Goal: Task Accomplishment & Management: Manage account settings

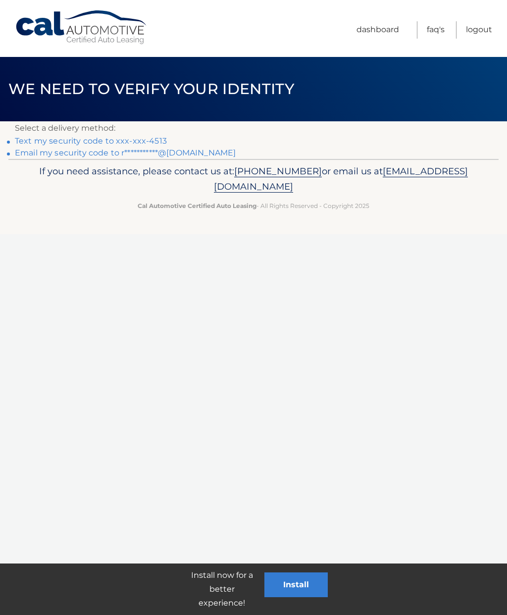
click at [151, 141] on link "Text my security code to xxx-xxx-4513" at bounding box center [91, 140] width 152 height 9
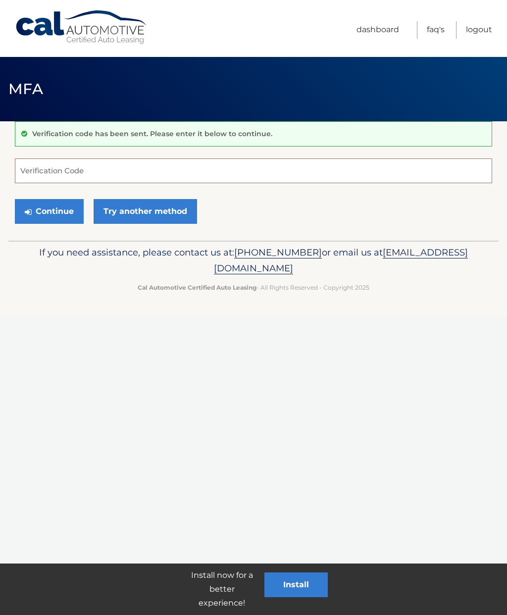
click at [316, 174] on input "Verification Code" at bounding box center [253, 170] width 477 height 25
type input "887822"
click at [58, 199] on button "Continue" at bounding box center [49, 211] width 69 height 25
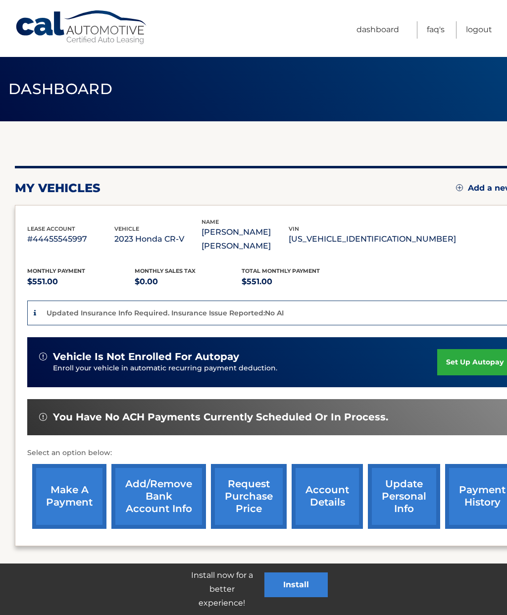
scroll to position [19, 0]
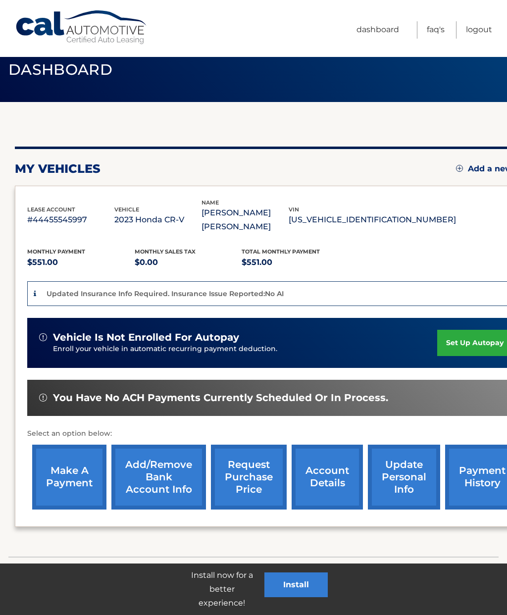
click at [74, 473] on link "make a payment" at bounding box center [69, 477] width 74 height 65
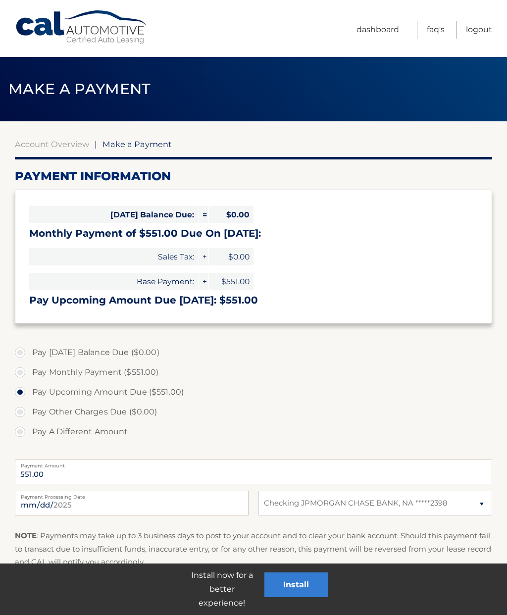
select select "MmIwMzgzZDItM2RhNi00NmUyLTkwNWMtMTlkMjc1MTNjNDg1"
